Goal: Task Accomplishment & Management: Complete application form

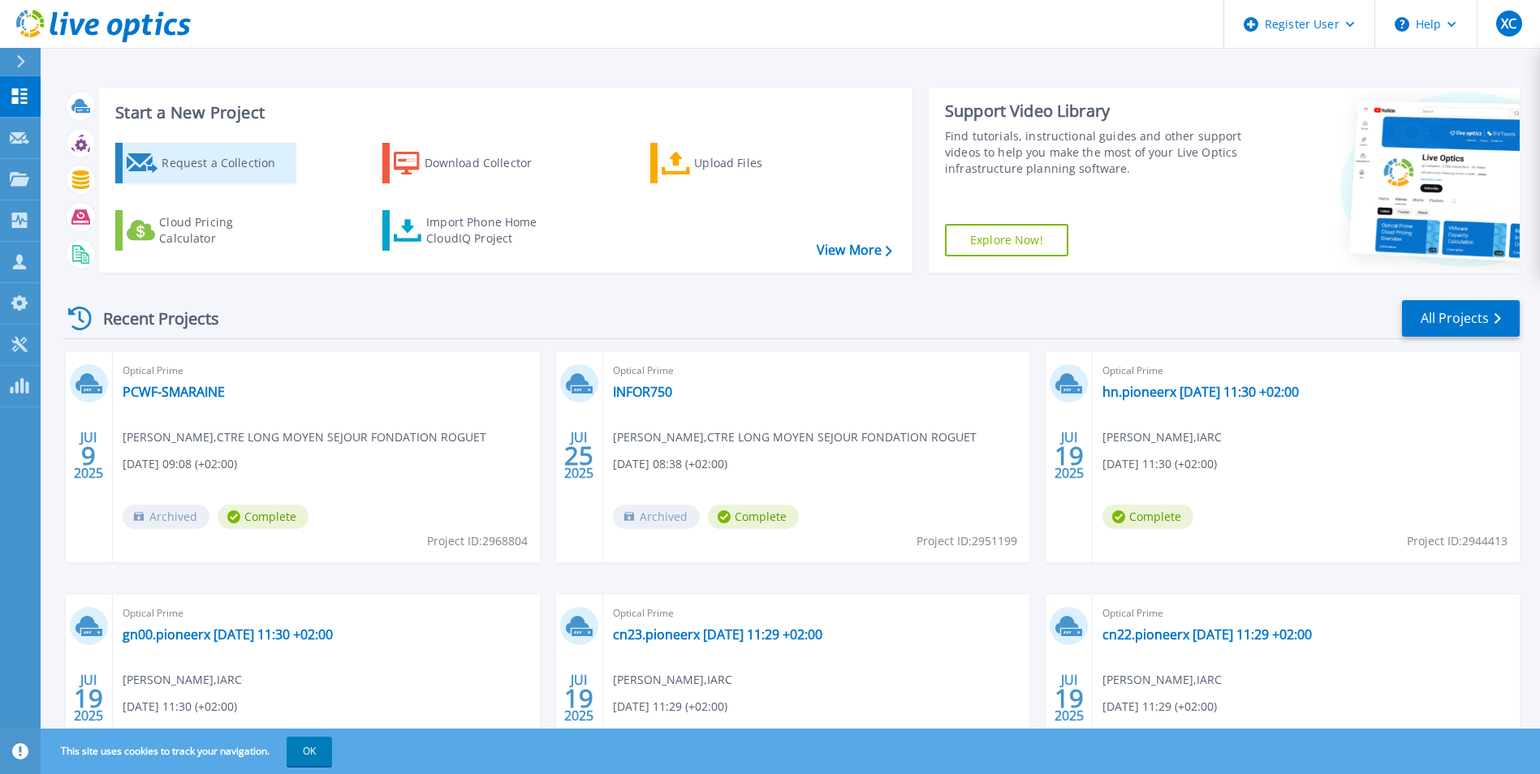
click at [209, 152] on div "Request a Collection" at bounding box center [227, 163] width 130 height 32
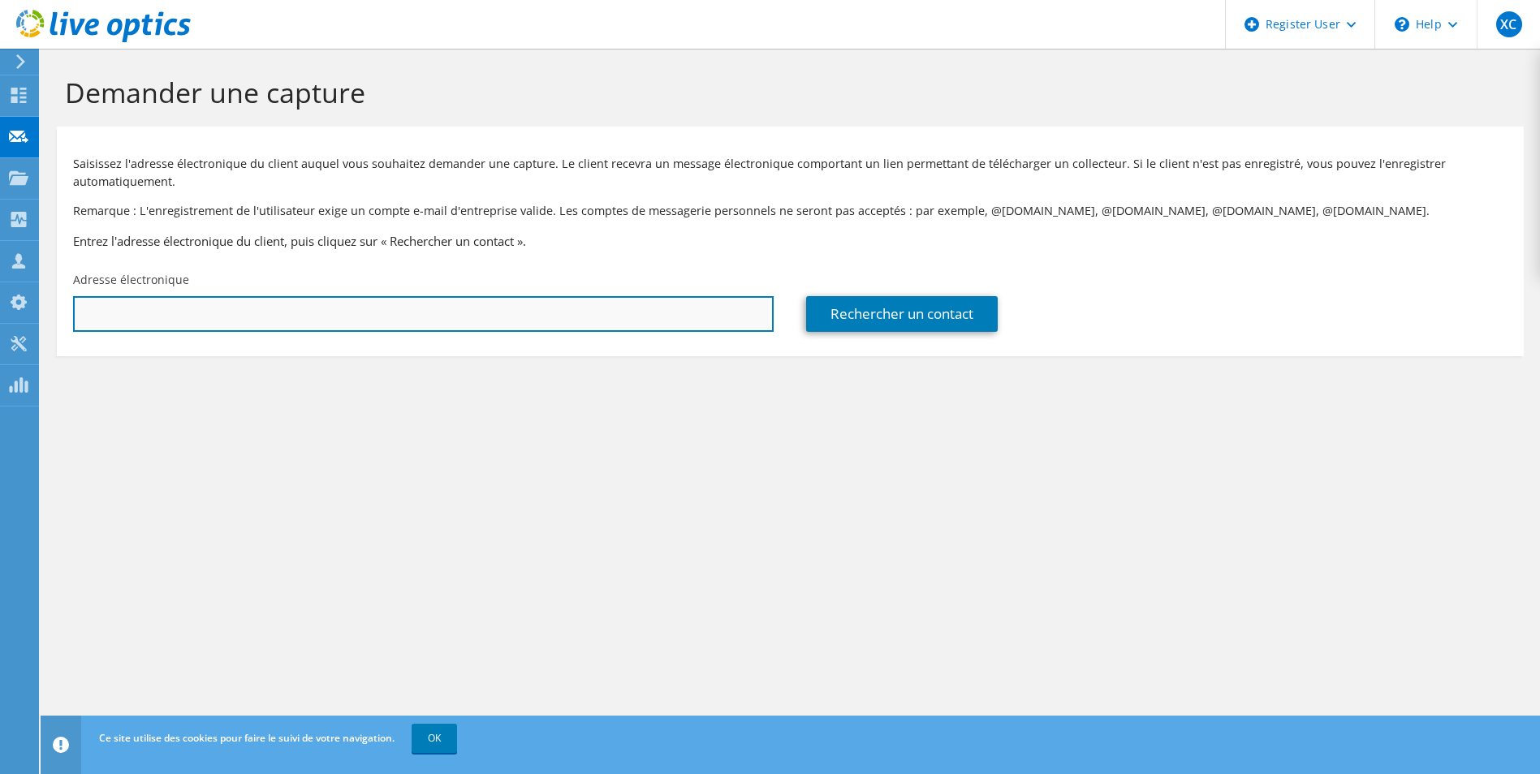
paste input "nicolas.verlhac@lhospitalet.fr"
type input "nicolas.verlhac@lhospitalet.fr"
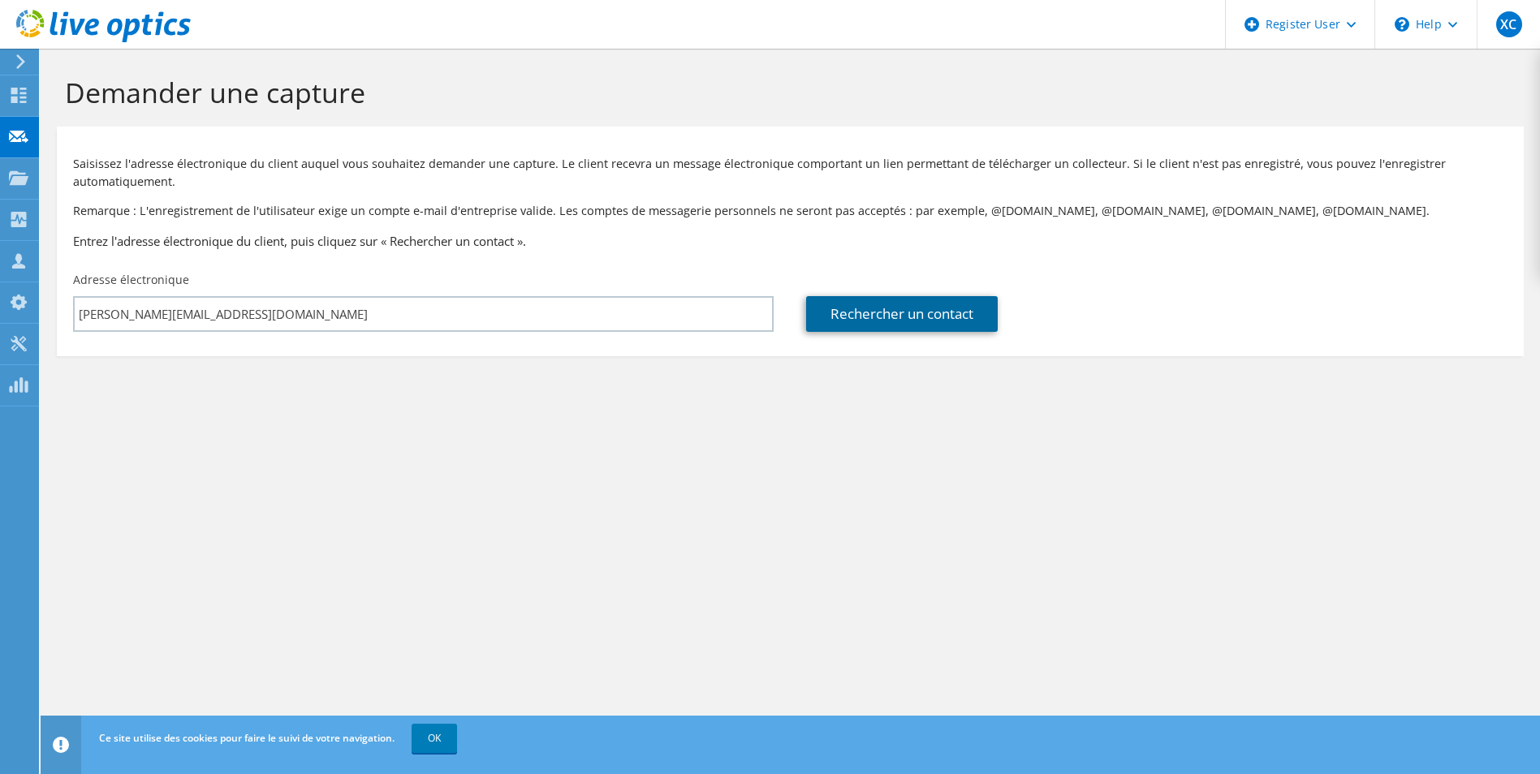
click at [877, 317] on link "Rechercher un contact" at bounding box center [902, 314] width 192 height 36
type input "L HOSPITALET"
type input "Nicolas"
type input "Verlhac"
type input "[GEOGRAPHIC_DATA]"
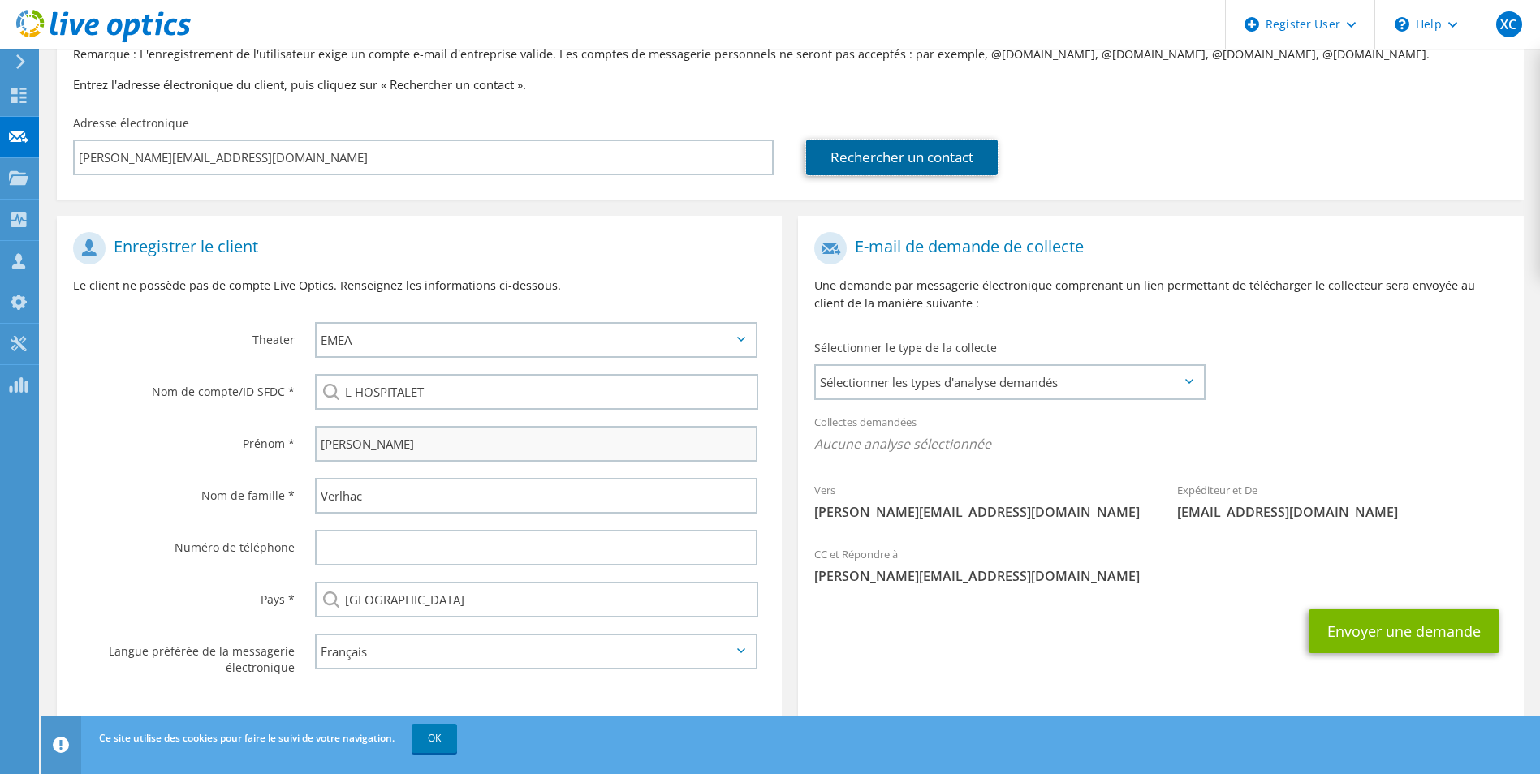
scroll to position [162, 0]
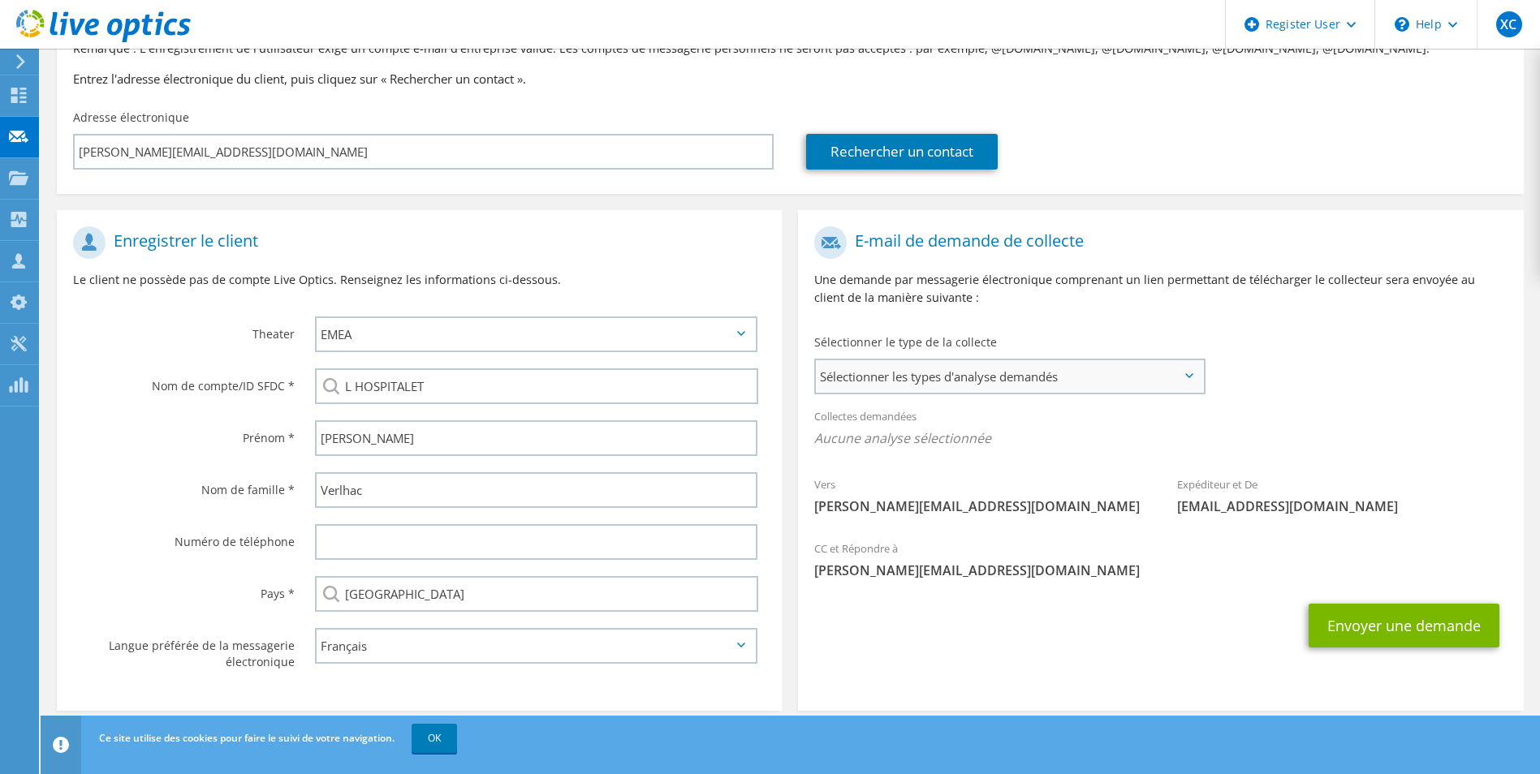
click at [1080, 379] on span "Sélectionner les types d'analyse demandés" at bounding box center [1009, 376] width 386 height 32
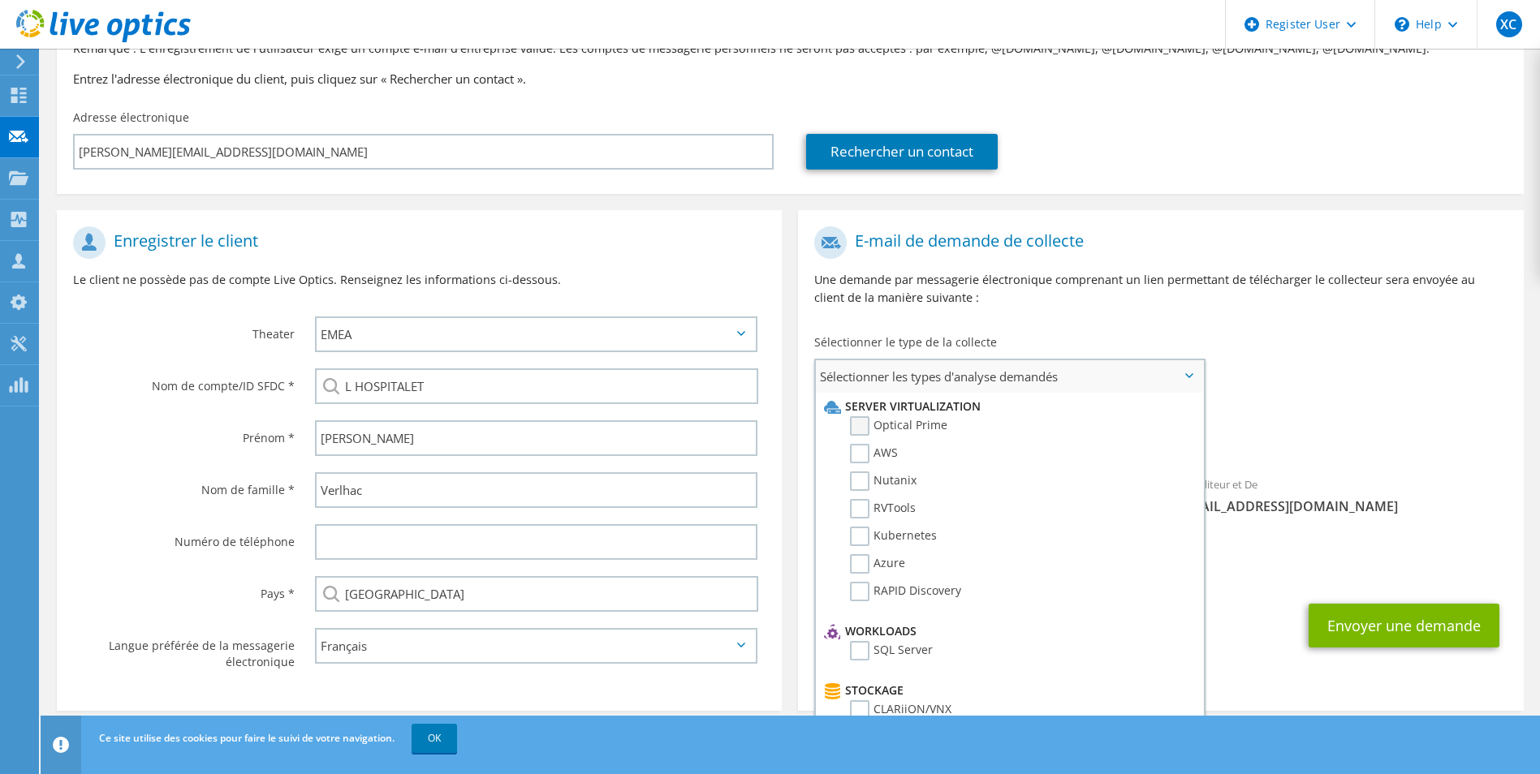
click at [920, 425] on label "Optical Prime" at bounding box center [898, 425] width 97 height 19
click at [0, 0] on input "Optical Prime" at bounding box center [0, 0] width 0 height 0
click at [1308, 416] on div "Collectes demandées Aucune analyse sélectionnée Optical Prime" at bounding box center [1160, 431] width 725 height 65
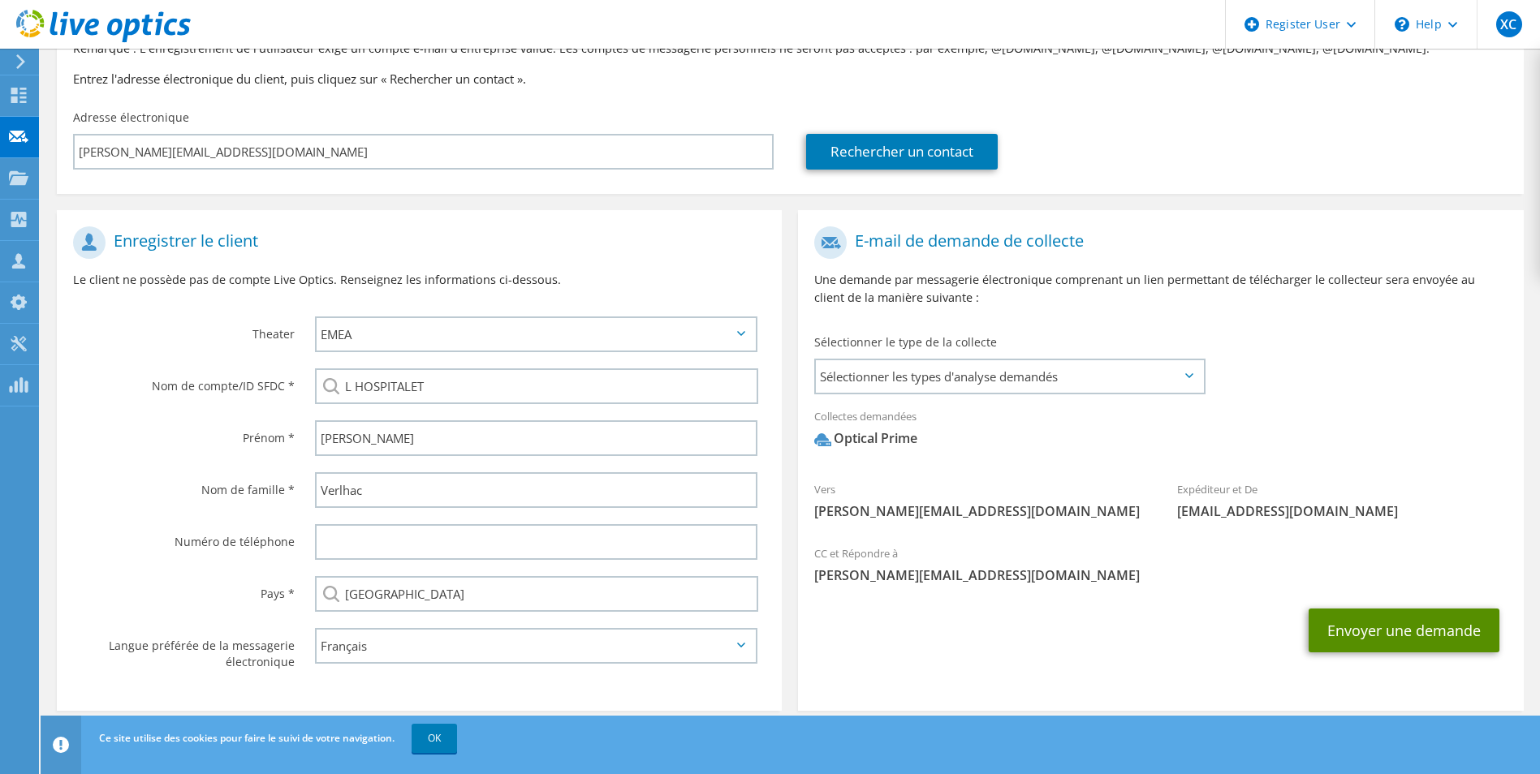
click at [1403, 633] on button "Envoyer une demande" at bounding box center [1403, 631] width 191 height 44
